Goal: Task Accomplishment & Management: Use online tool/utility

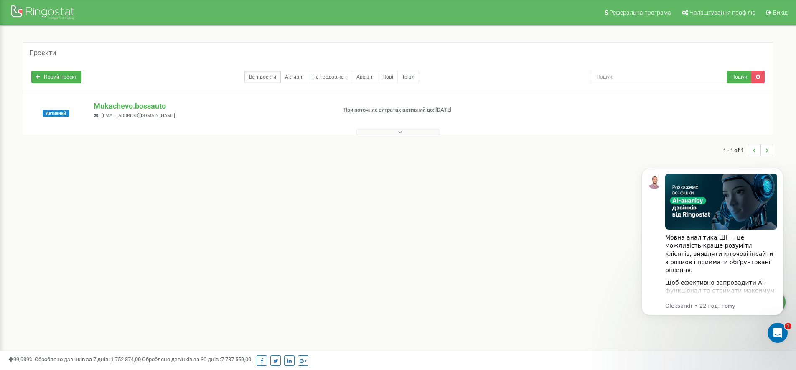
click at [156, 105] on p "Mukachevo.bossauto" at bounding box center [212, 106] width 236 height 11
click at [139, 108] on p "Mukachevo.bossauto" at bounding box center [212, 106] width 236 height 11
click at [383, 132] on button at bounding box center [399, 132] width 84 height 6
click at [123, 102] on p "Mukachevo.bossauto" at bounding box center [212, 106] width 236 height 11
click at [124, 103] on p "Mukachevo.bossauto" at bounding box center [212, 106] width 236 height 11
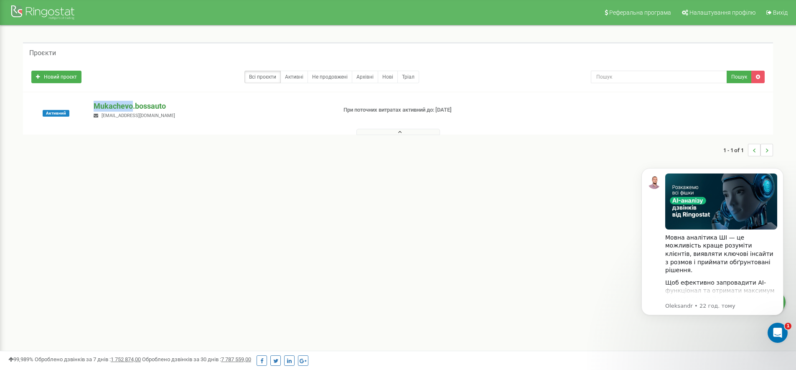
click at [107, 106] on p "Mukachevo.bossauto" at bounding box center [212, 106] width 236 height 11
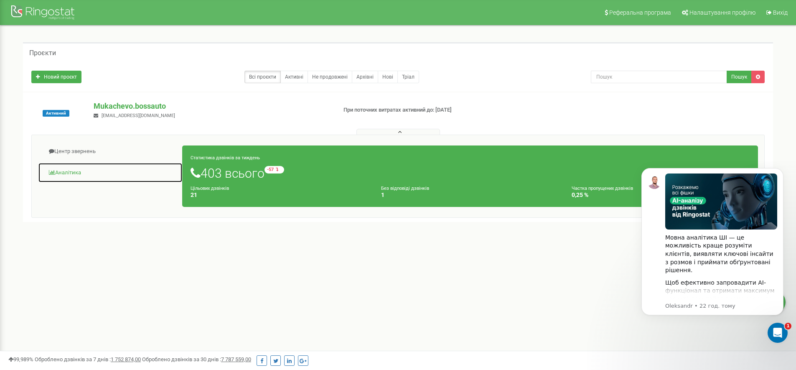
click at [67, 171] on link "Аналiтика" at bounding box center [110, 173] width 145 height 20
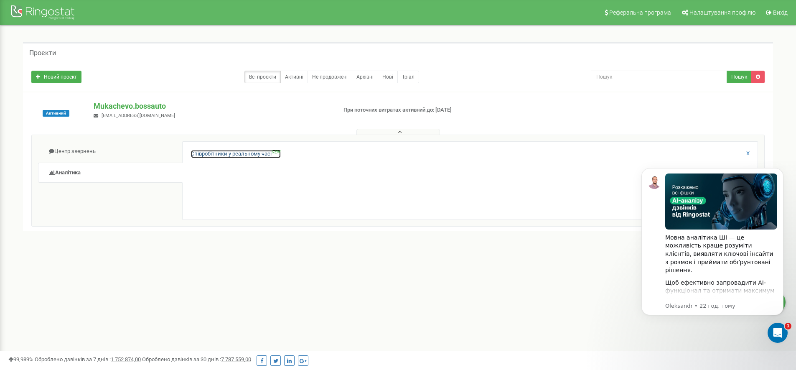
click at [212, 154] on link "Співробітники у реальному часі NEW" at bounding box center [236, 154] width 90 height 8
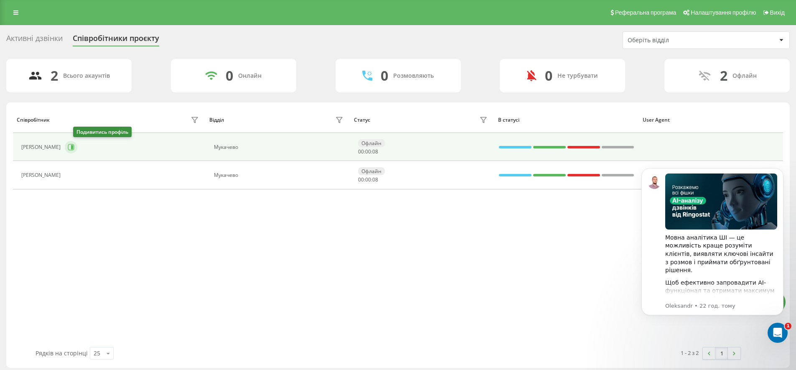
click at [77, 145] on button at bounding box center [71, 147] width 13 height 13
